Goal: Find specific page/section: Find specific page/section

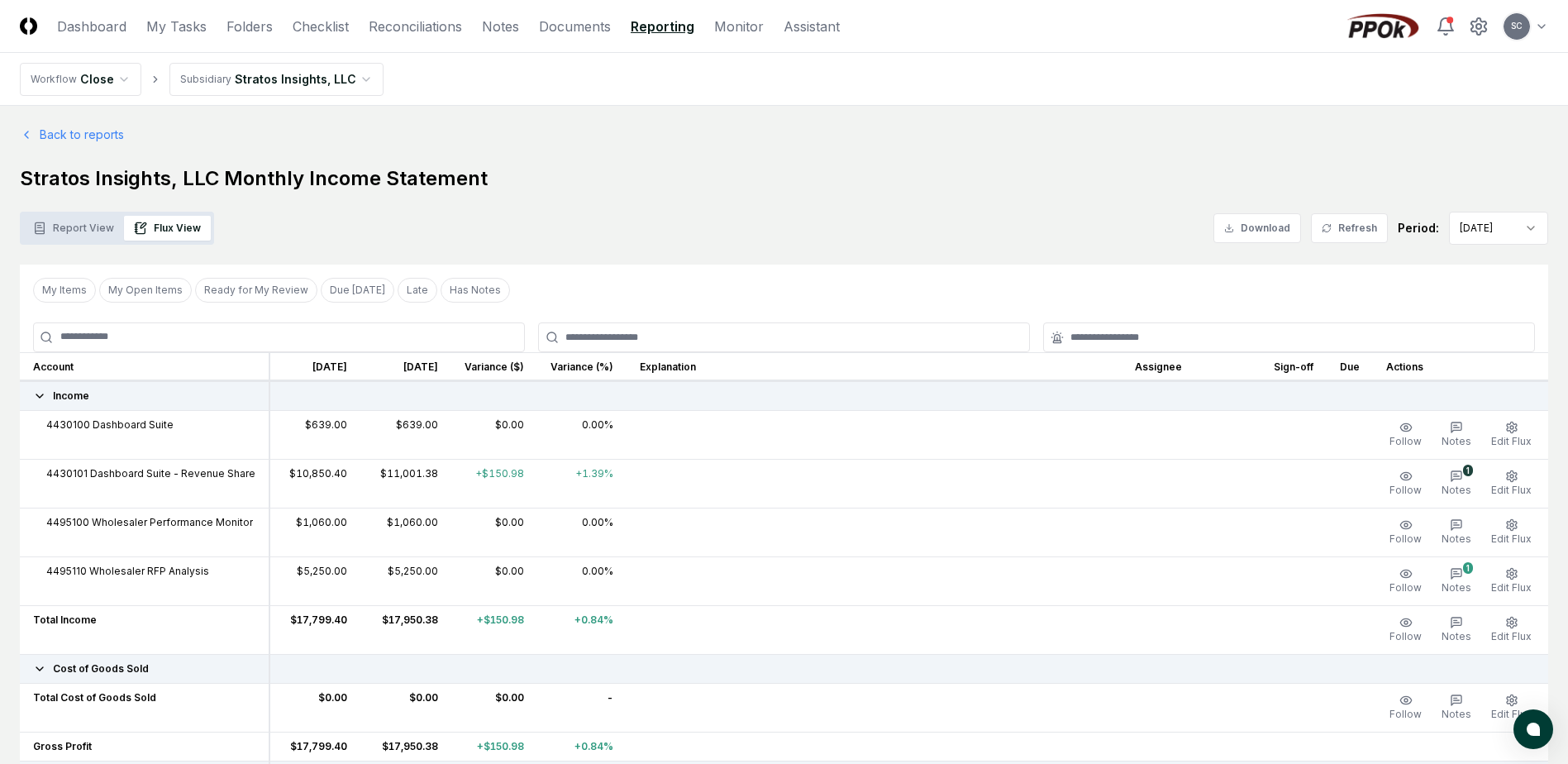
click at [654, 30] on link "Reporting" at bounding box center [662, 26] width 64 height 19
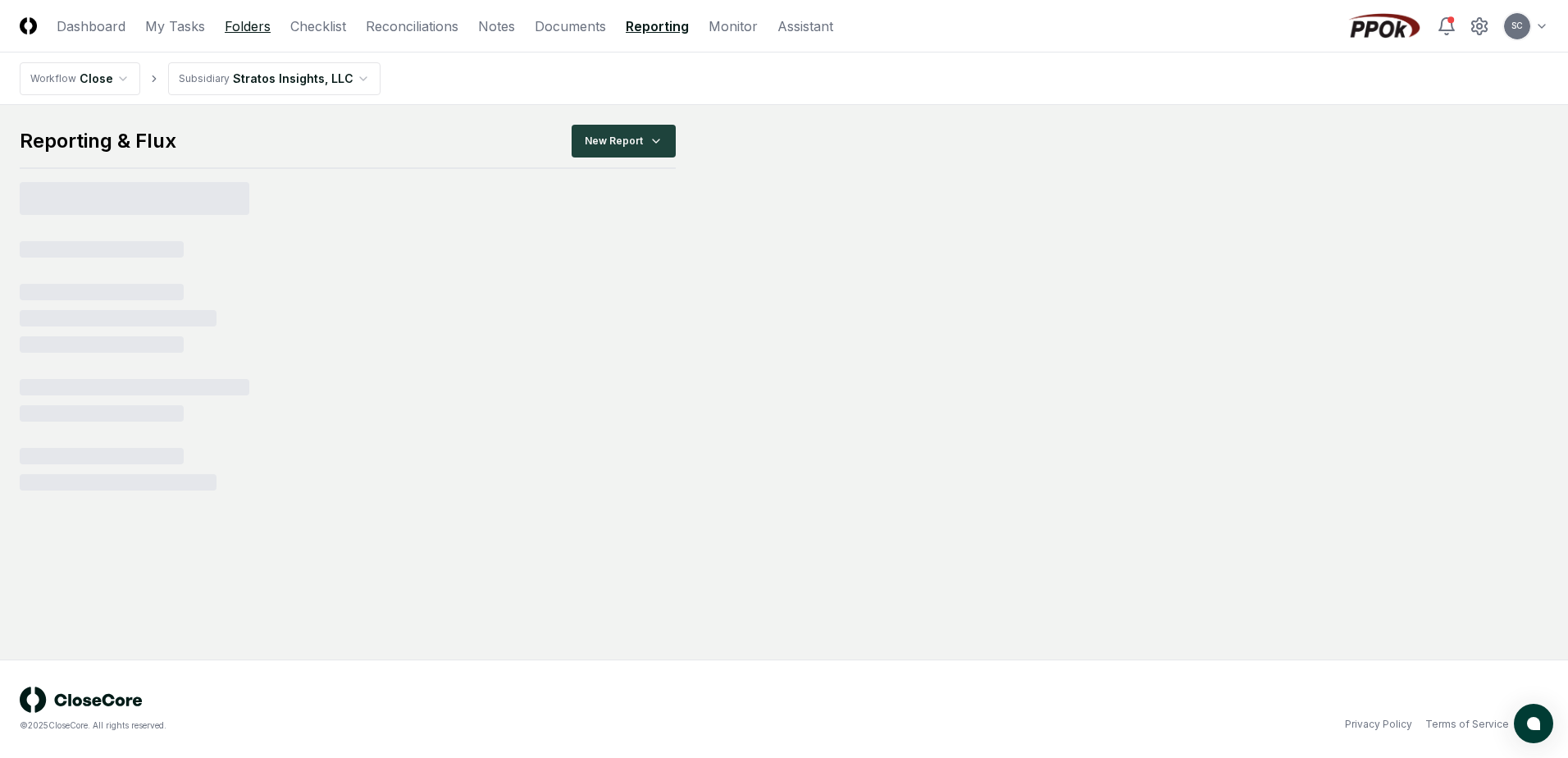
click at [233, 24] on link "Folders" at bounding box center [248, 26] width 46 height 19
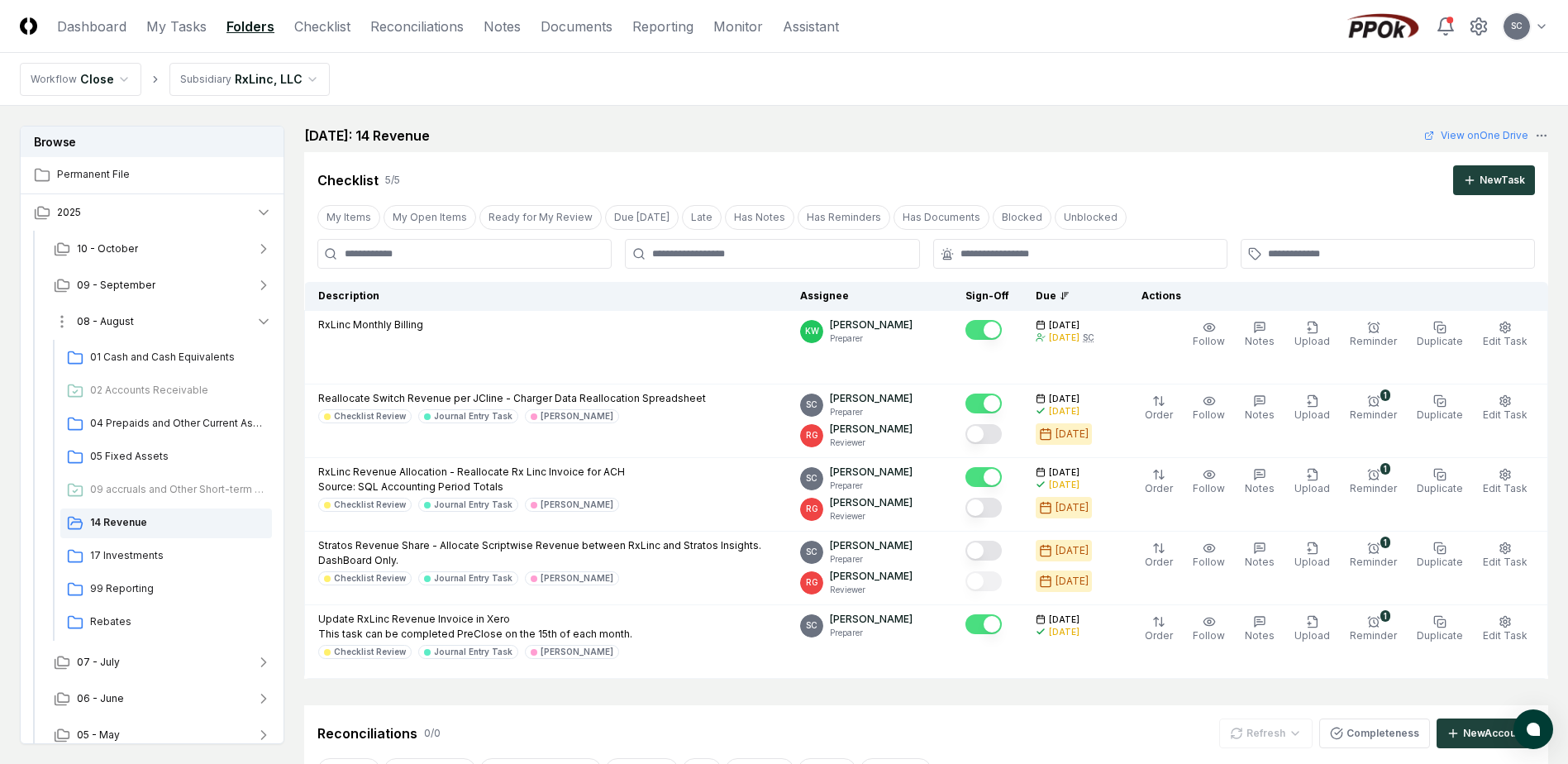
scroll to position [13, 0]
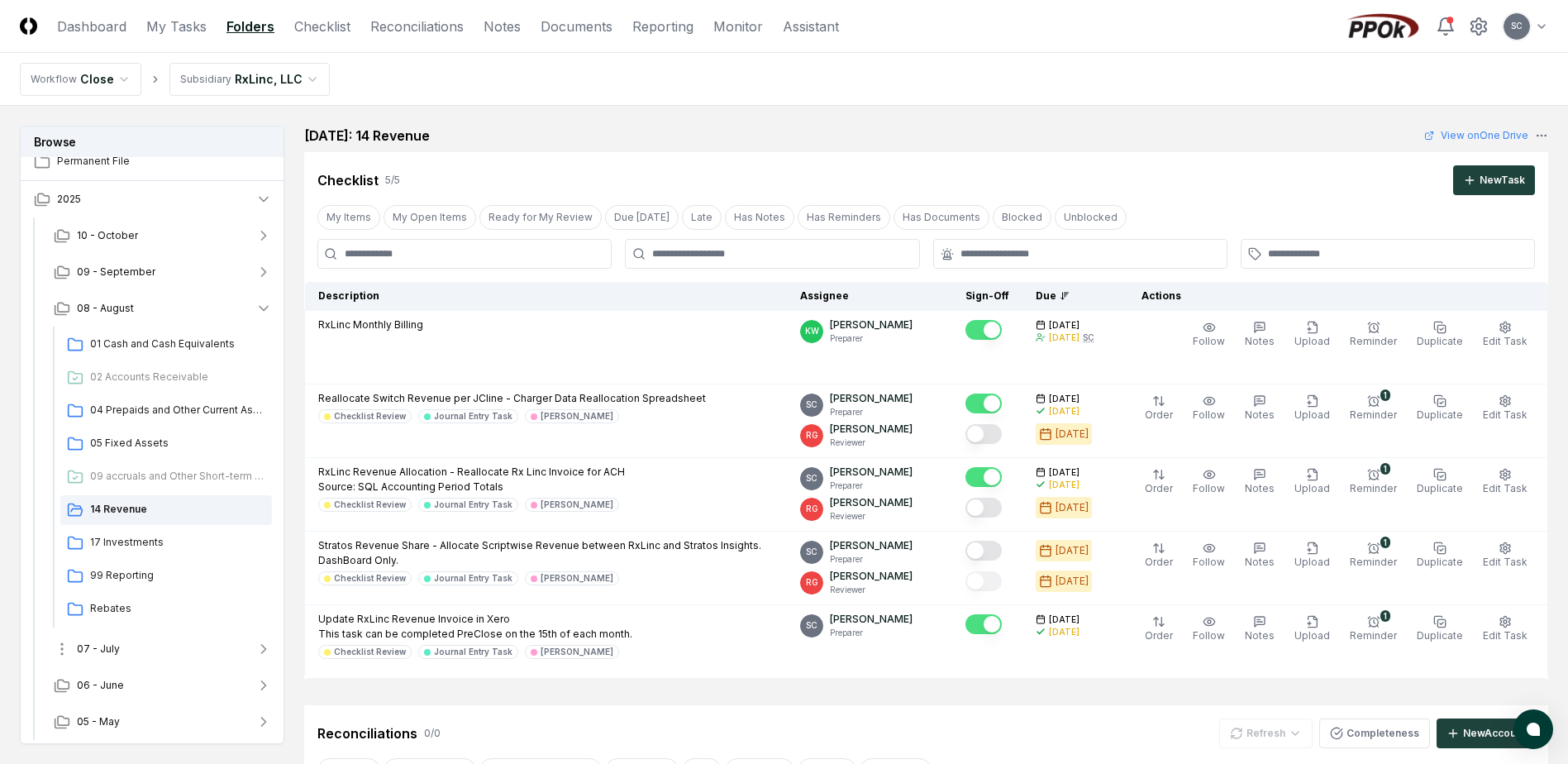
click at [107, 656] on button "07 - July" at bounding box center [163, 648] width 244 height 36
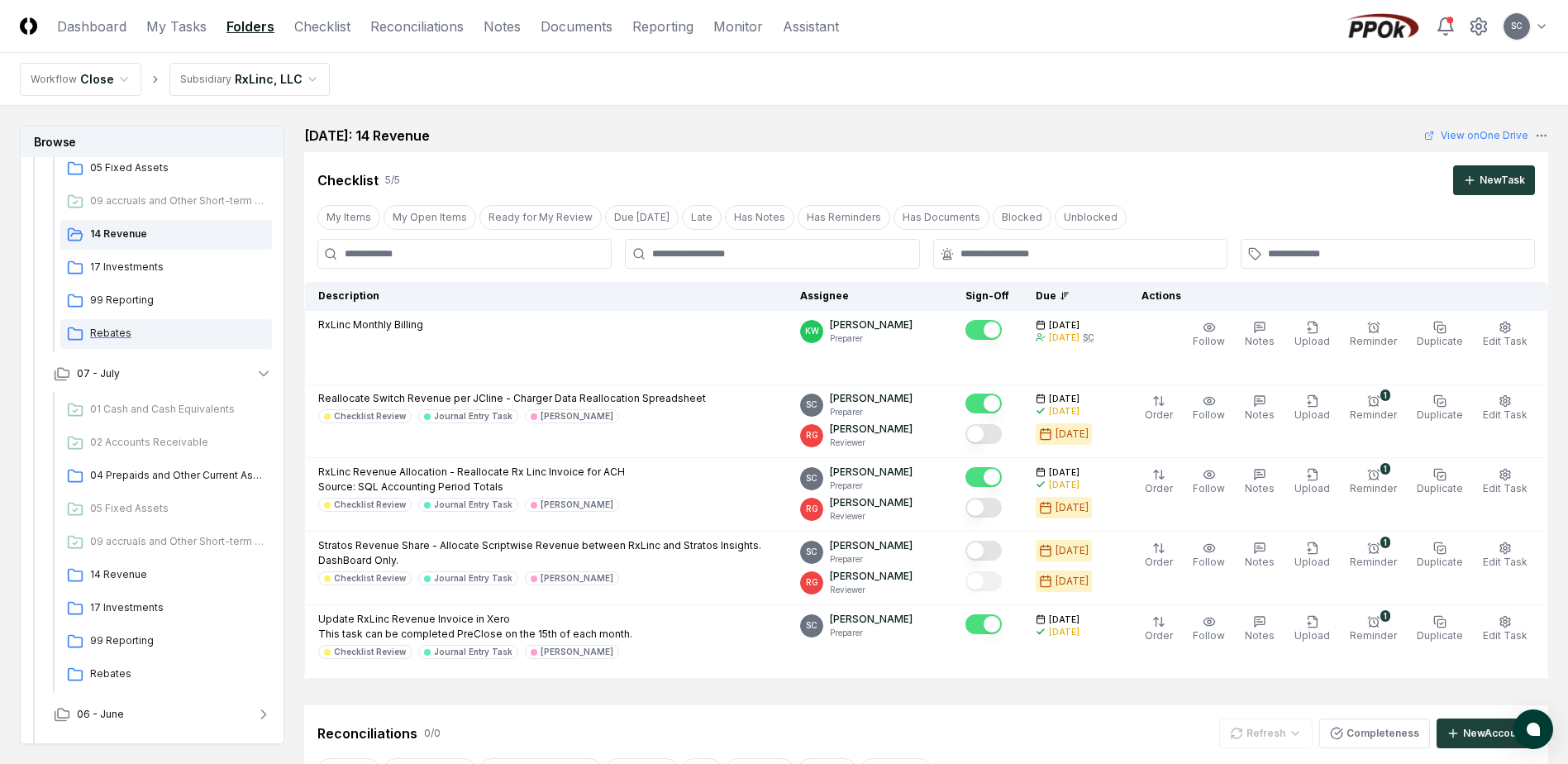
scroll to position [317, 0]
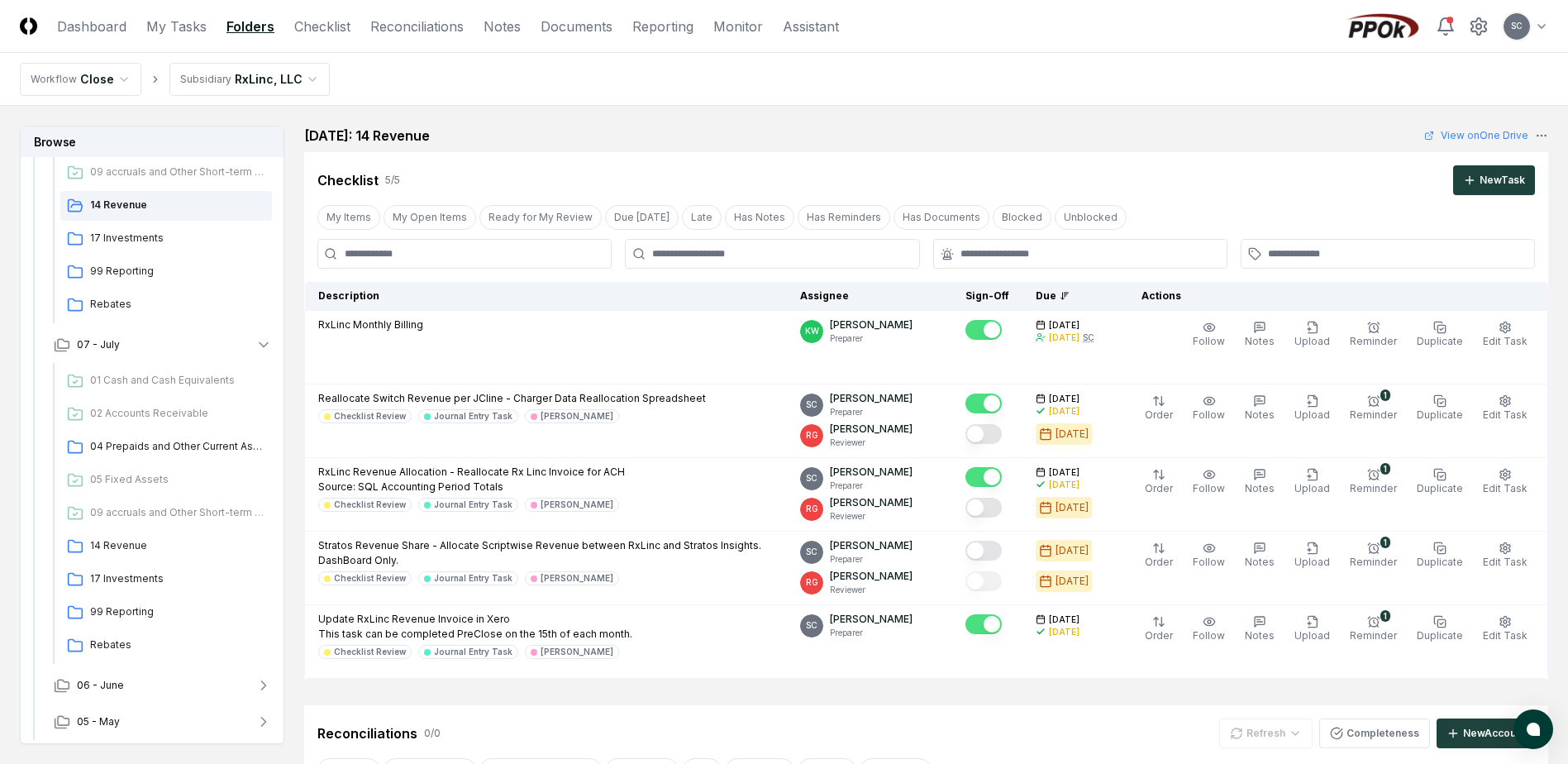
click at [222, 74] on html "CloseCore Dashboard My Tasks Folders Checklist Reconciliations Notes Documents …" at bounding box center [784, 618] width 1568 height 1236
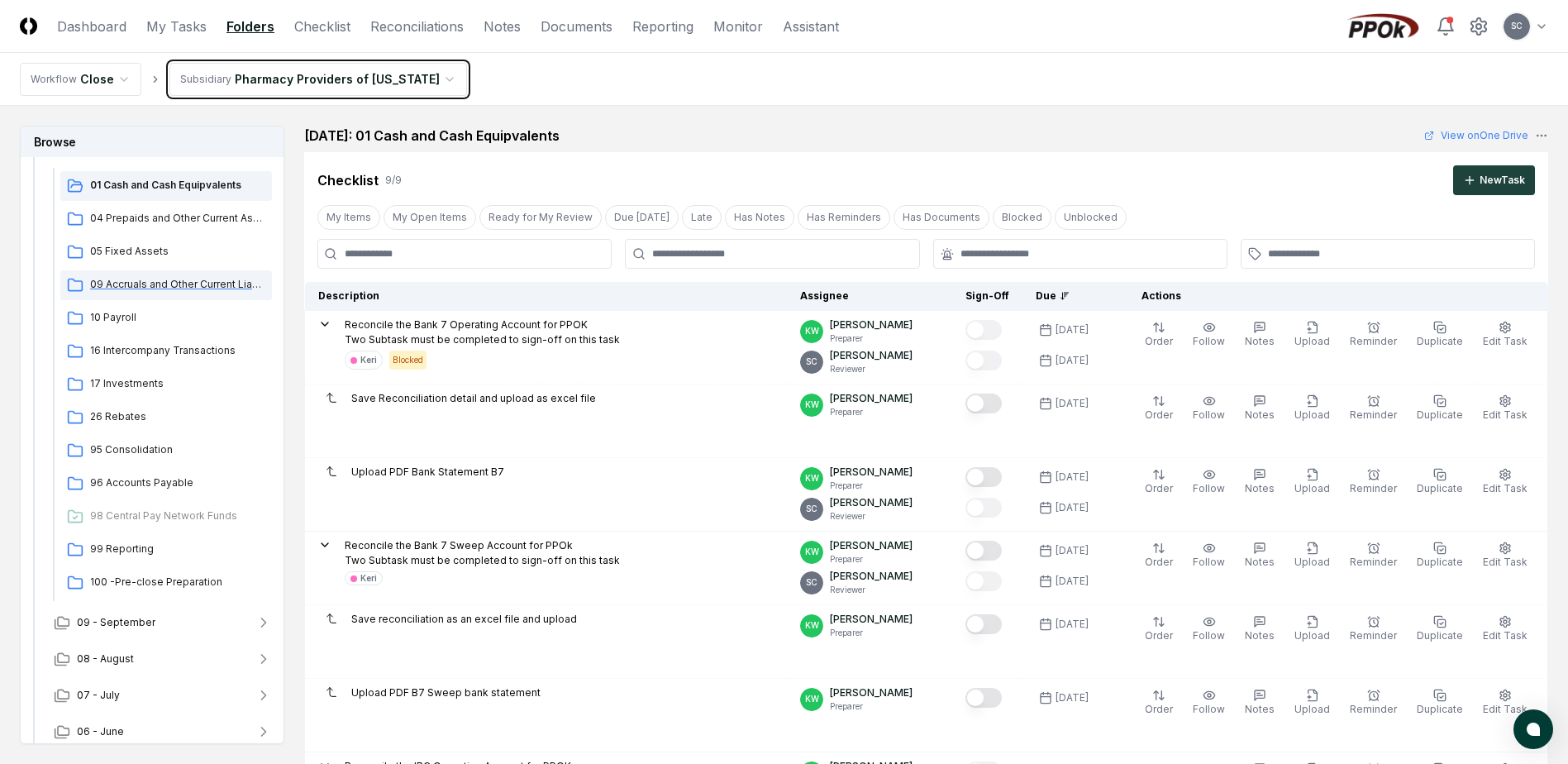
scroll to position [145, 0]
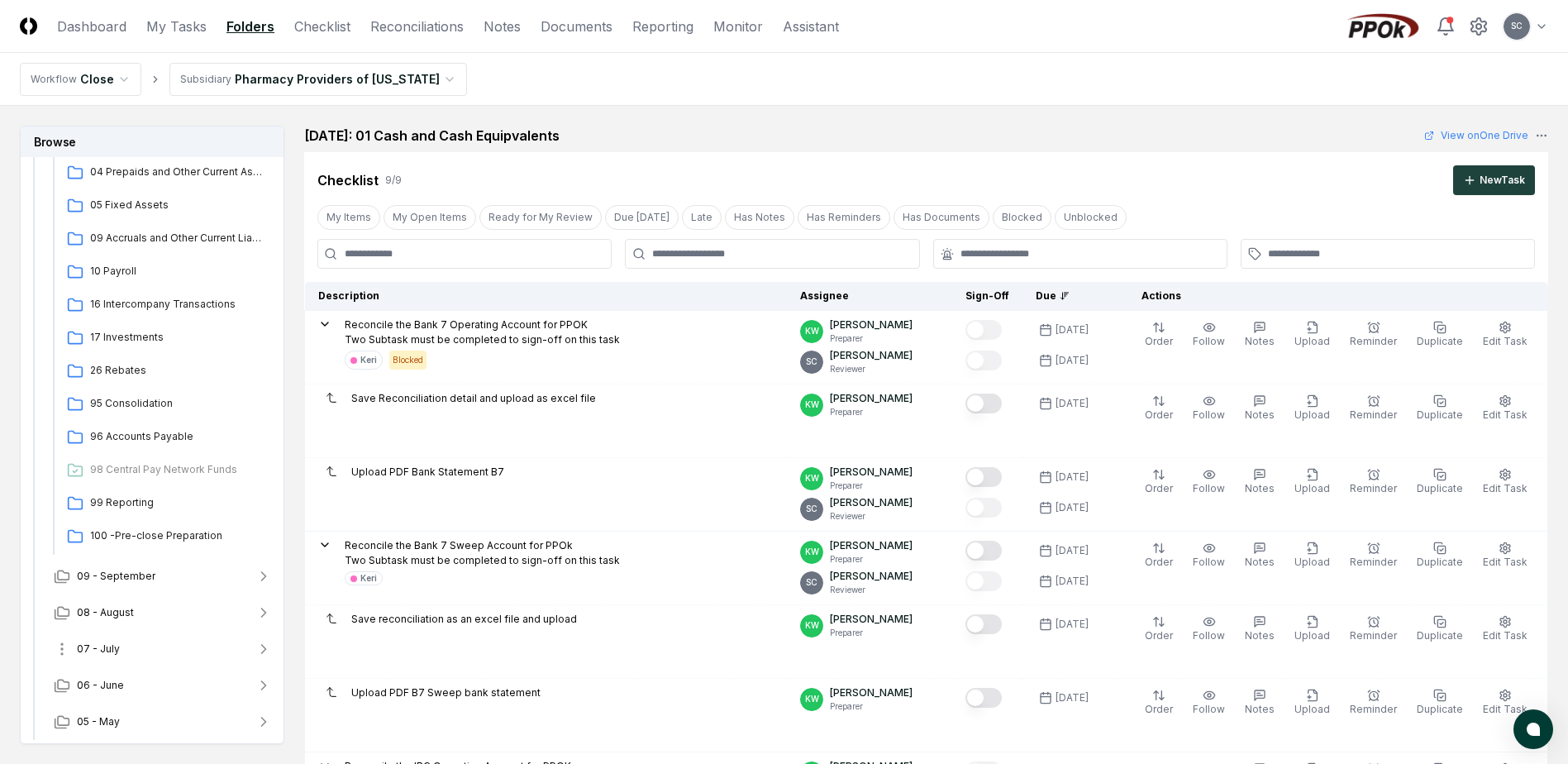
click at [128, 658] on button "07 - July" at bounding box center [163, 648] width 244 height 36
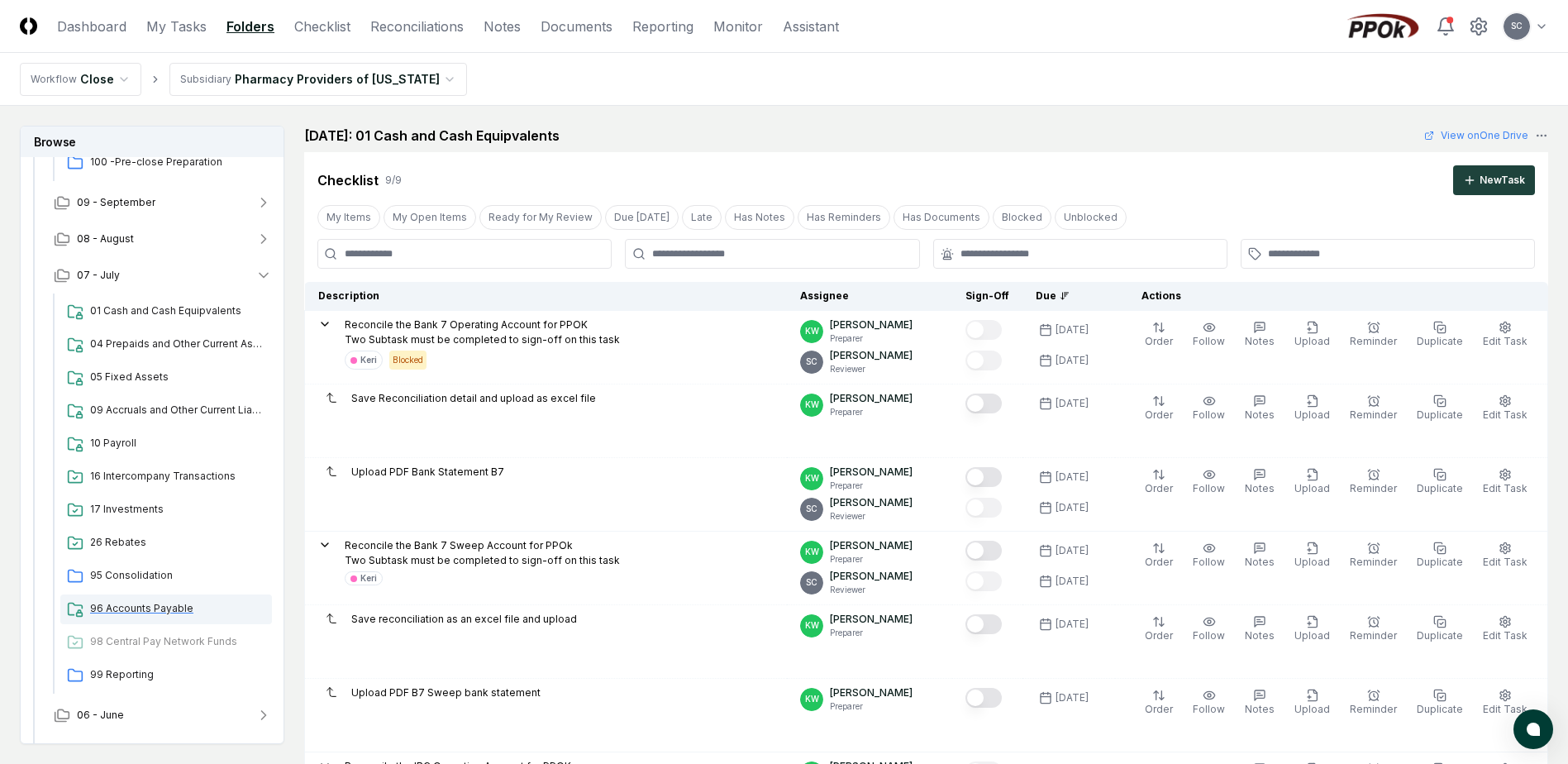
scroll to position [548, 0]
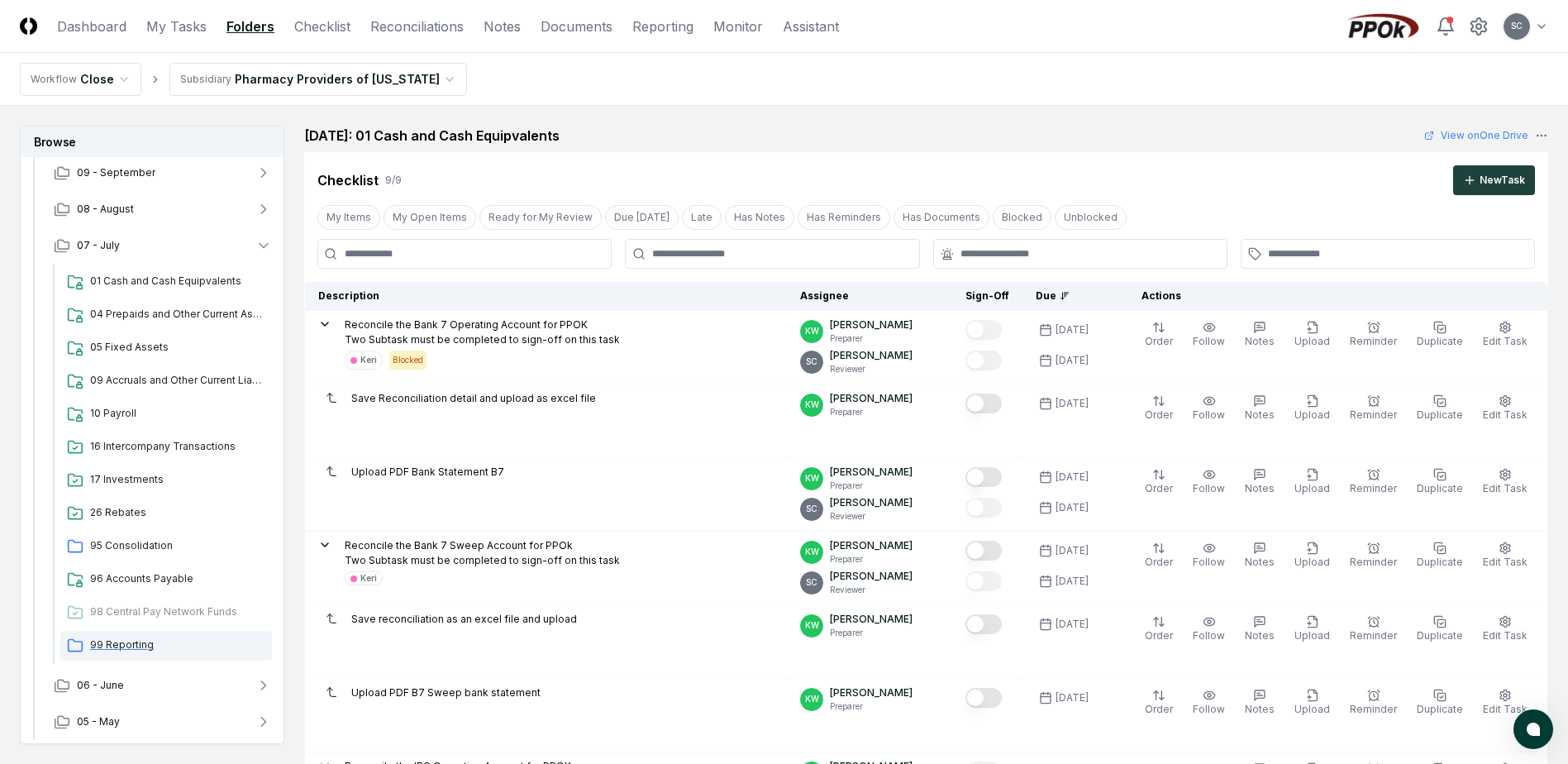
click at [129, 647] on span "99 Reporting" at bounding box center [177, 645] width 175 height 15
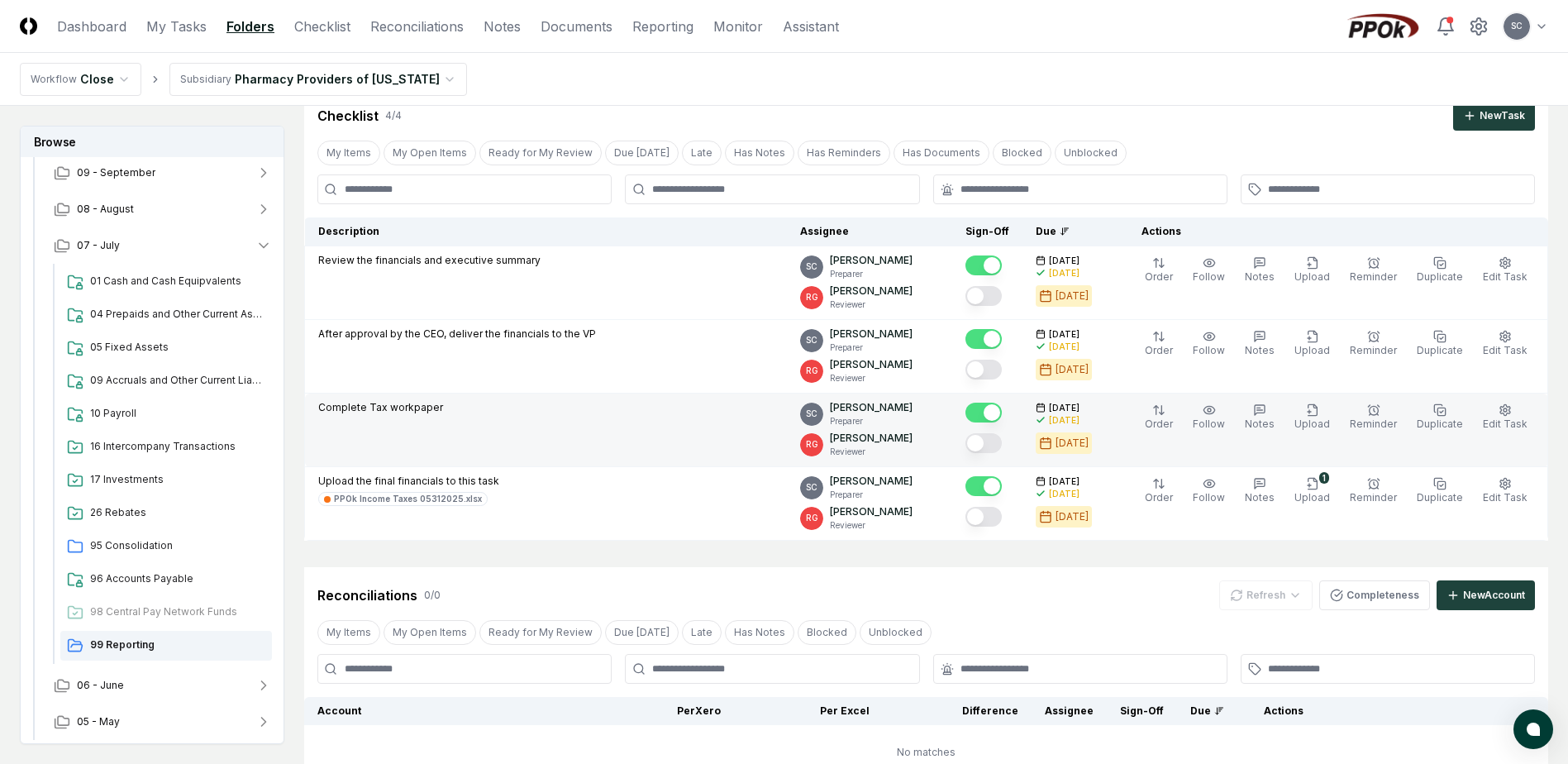
scroll to position [330, 0]
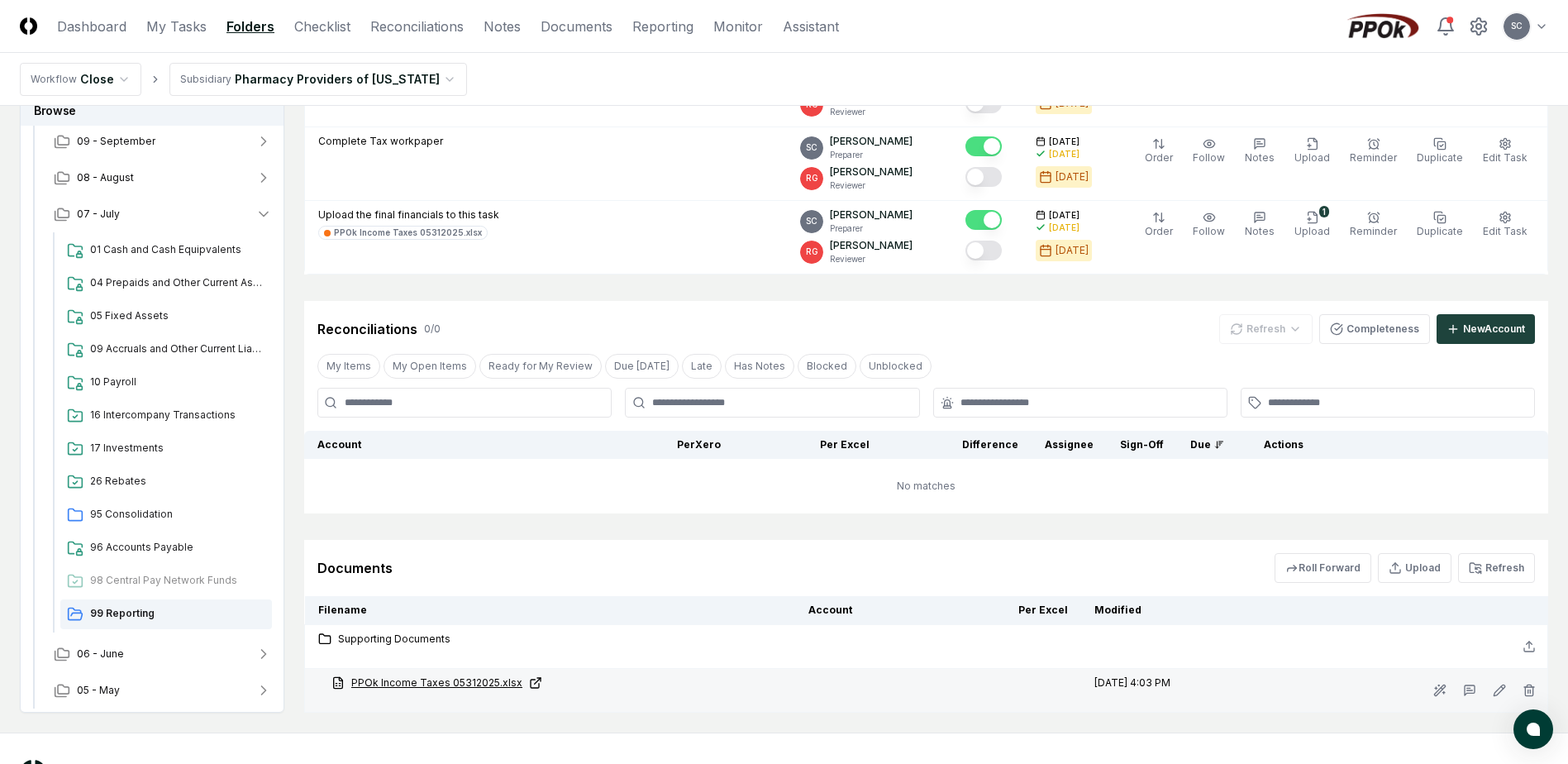
click at [458, 683] on link "PPOk Income Taxes 05312025.xlsx" at bounding box center [556, 683] width 451 height 15
